Goal: Task Accomplishment & Management: Use online tool/utility

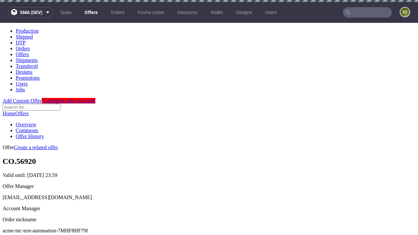
scroll to position [2, 0]
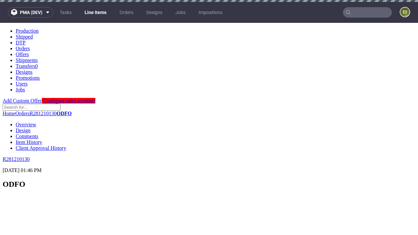
select select "accepted"
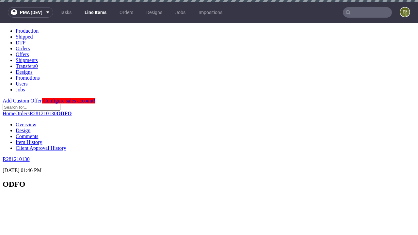
scroll to position [614, 0]
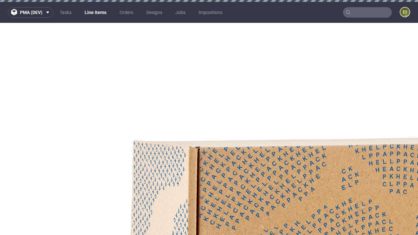
select select "received"
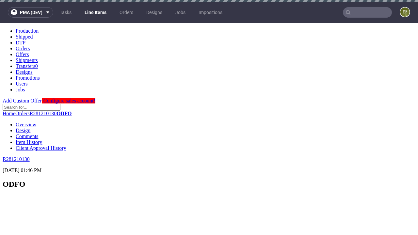
select select "accepted_dtp_issue_reprint"
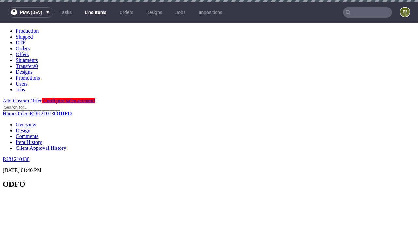
scroll to position [518, 0]
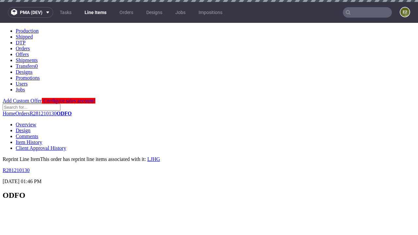
scroll to position [0, 0]
